Goal: Register for event/course

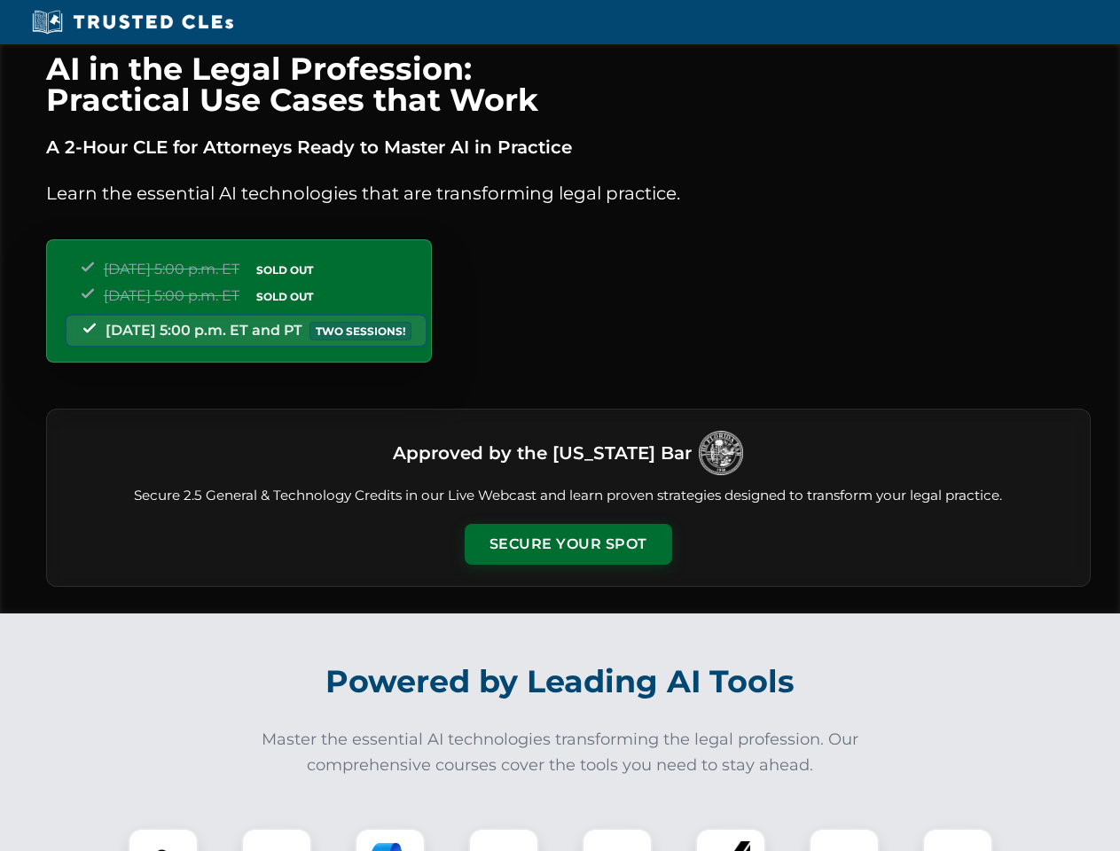
click at [567, 544] on button "Secure Your Spot" at bounding box center [568, 544] width 207 height 41
click at [163, 840] on img at bounding box center [162, 863] width 51 height 51
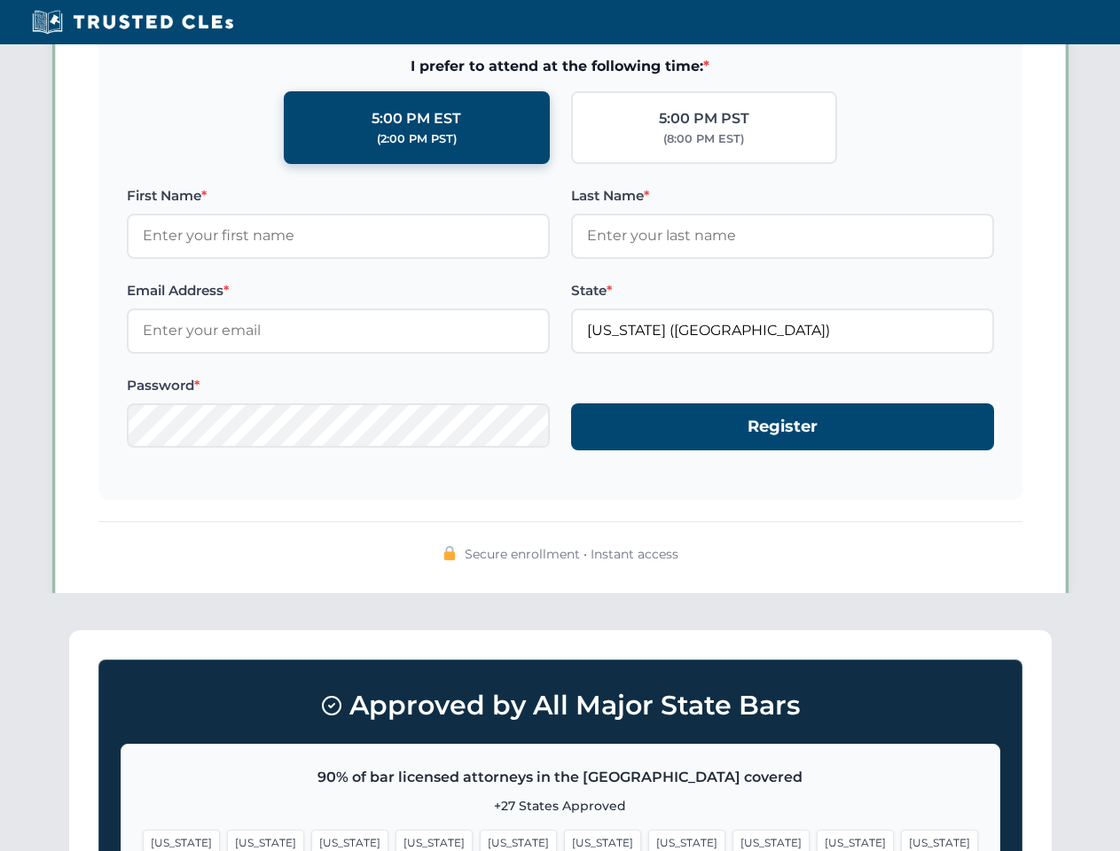
click at [648, 840] on span "[US_STATE]" at bounding box center [686, 843] width 77 height 26
click at [816, 840] on span "[US_STATE]" at bounding box center [854, 843] width 77 height 26
